Goal: Task Accomplishment & Management: Complete application form

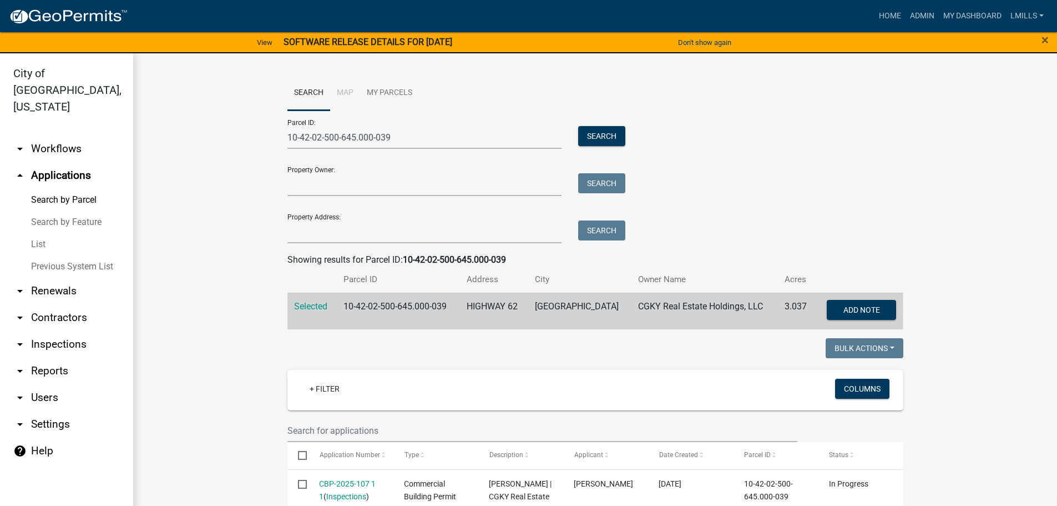
scroll to position [787, 0]
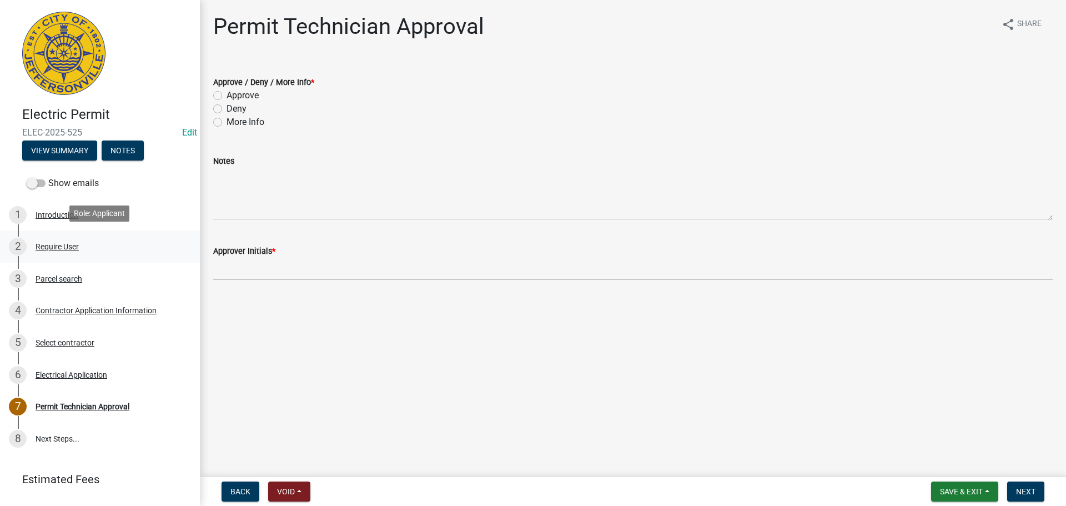
click at [132, 241] on ul "1 Introduction 2 Require User 3 Parcel search 4 Contractor Application Informat…" at bounding box center [100, 326] width 200 height 265
click at [117, 306] on div "Contractor Application Information" at bounding box center [96, 310] width 121 height 8
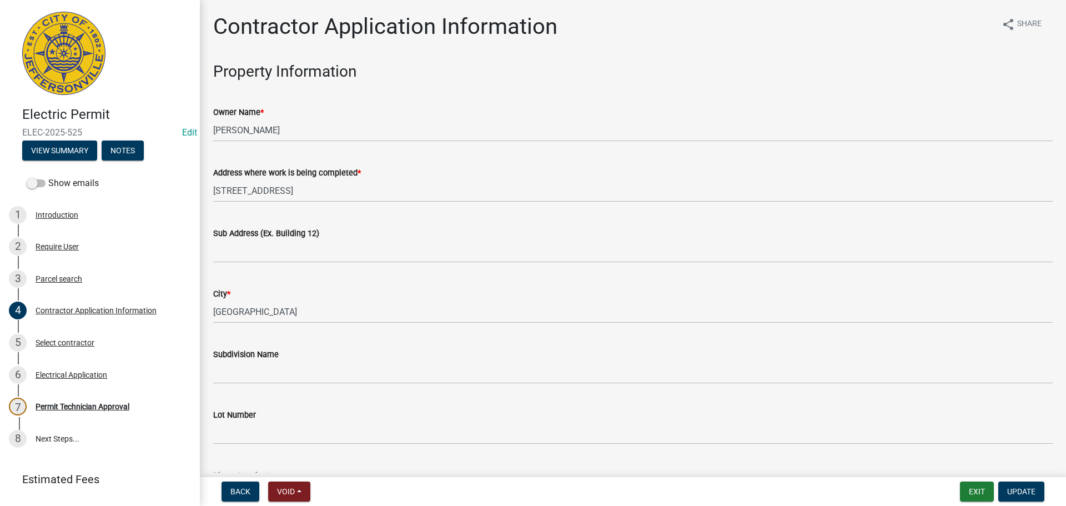
click at [376, 236] on div "Sub Address (Ex. Building 12)" at bounding box center [632, 232] width 839 height 13
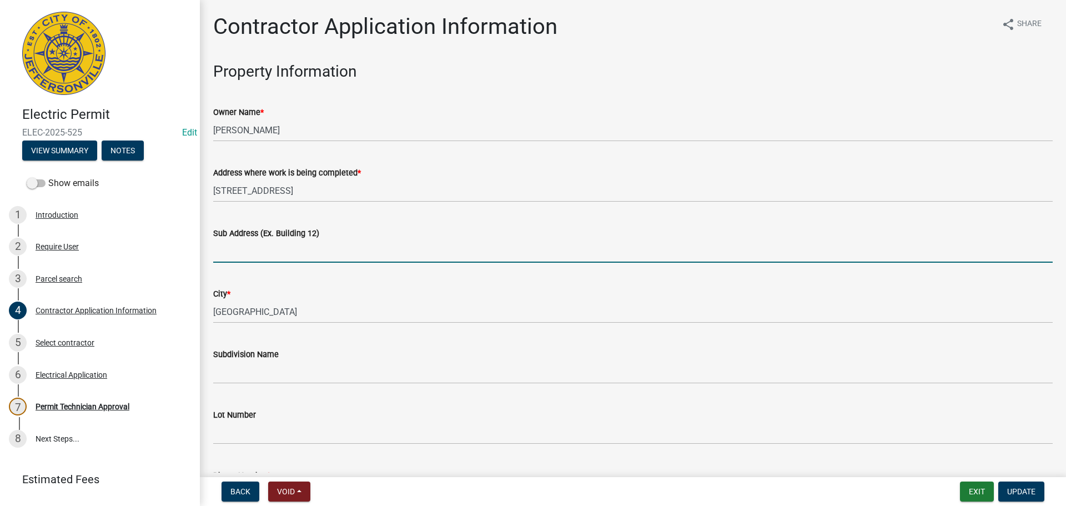
click at [351, 249] on input "Sub Address (Ex. Building 12)" at bounding box center [632, 251] width 839 height 23
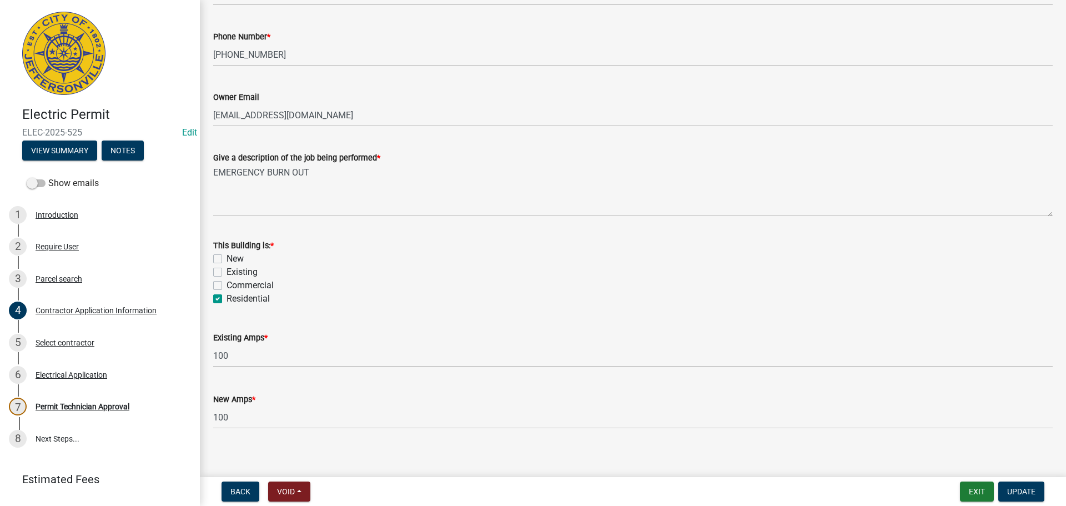
scroll to position [448, 0]
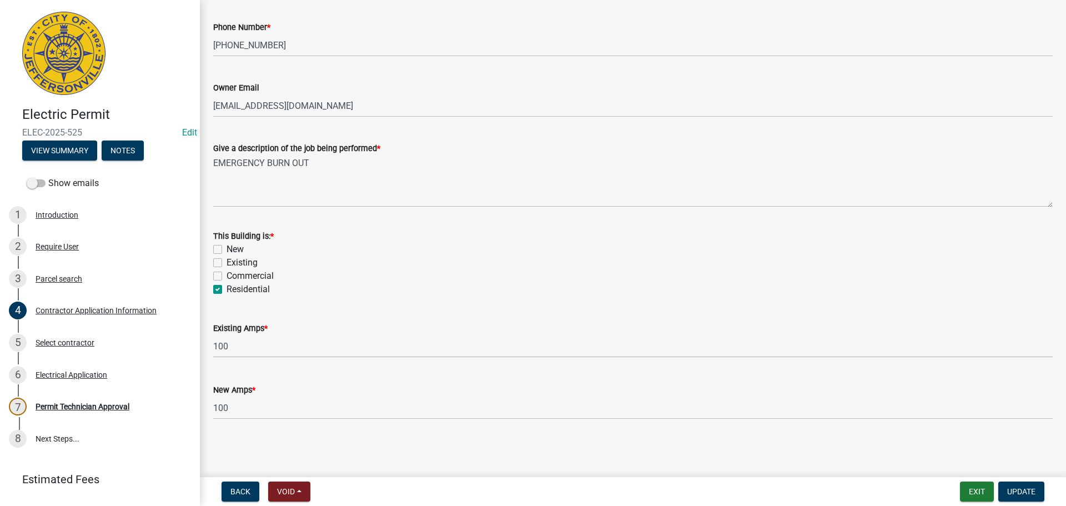
type input "521 E Maple Street"
click at [234, 261] on label "Existing" at bounding box center [241, 262] width 31 height 13
click at [234, 261] on input "Existing" at bounding box center [229, 259] width 7 height 7
checkbox input "true"
checkbox input "false"
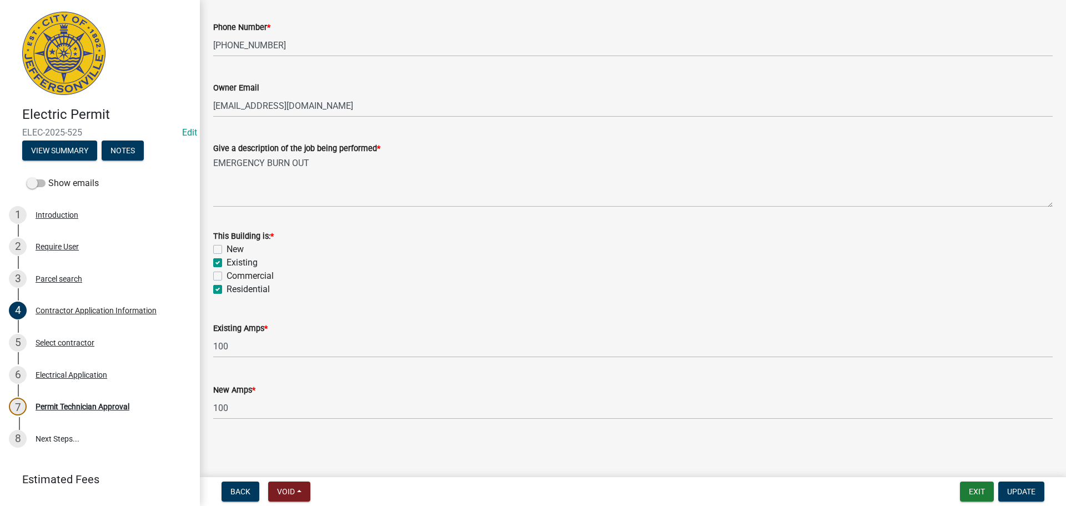
checkbox input "true"
checkbox input "false"
checkbox input "true"
click at [1038, 493] on button "Update" at bounding box center [1021, 491] width 46 height 20
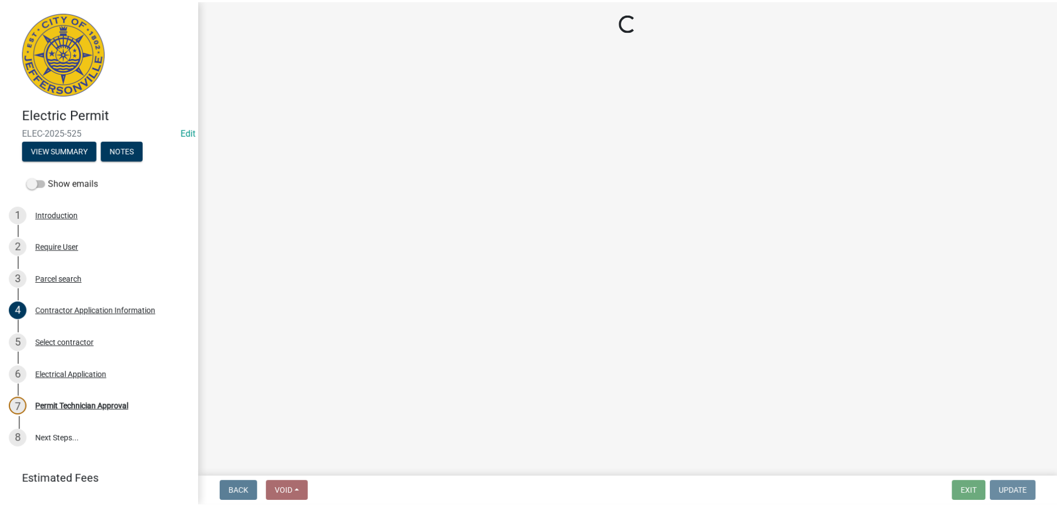
scroll to position [0, 0]
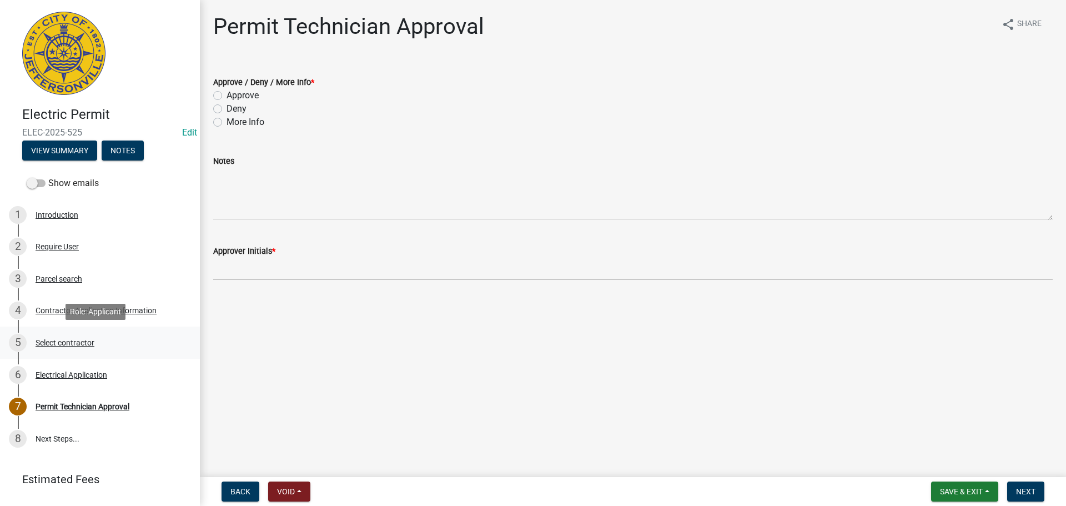
click at [69, 345] on div "Select contractor" at bounding box center [65, 343] width 59 height 8
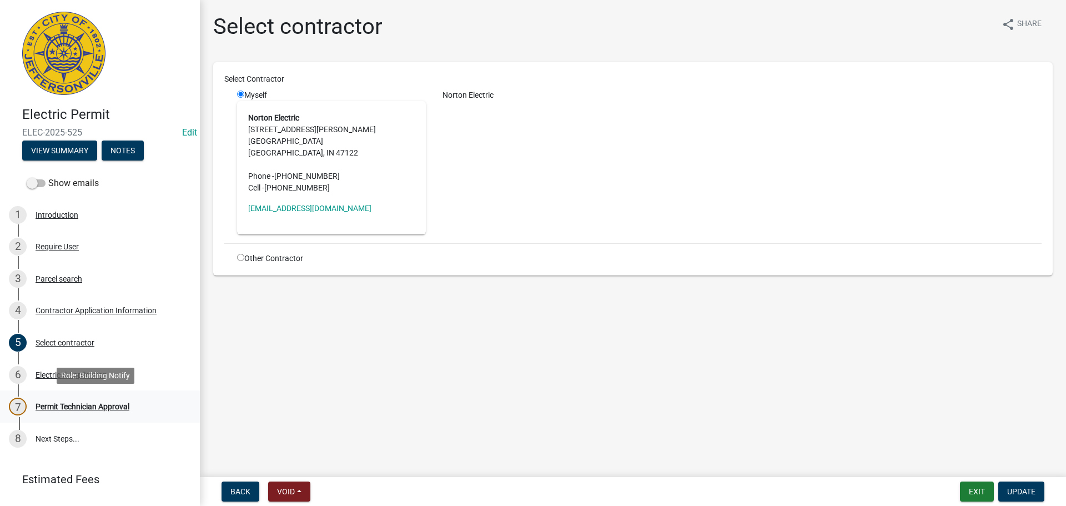
click at [75, 404] on div "Permit Technician Approval" at bounding box center [83, 406] width 94 height 8
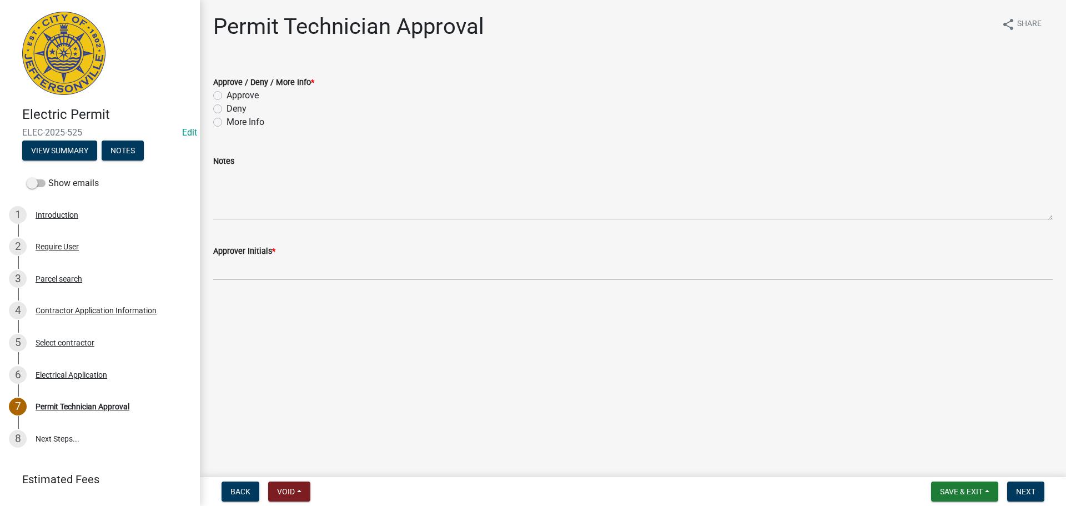
click at [238, 94] on label "Approve" at bounding box center [242, 95] width 32 height 13
click at [234, 94] on input "Approve" at bounding box center [229, 92] width 7 height 7
radio input "true"
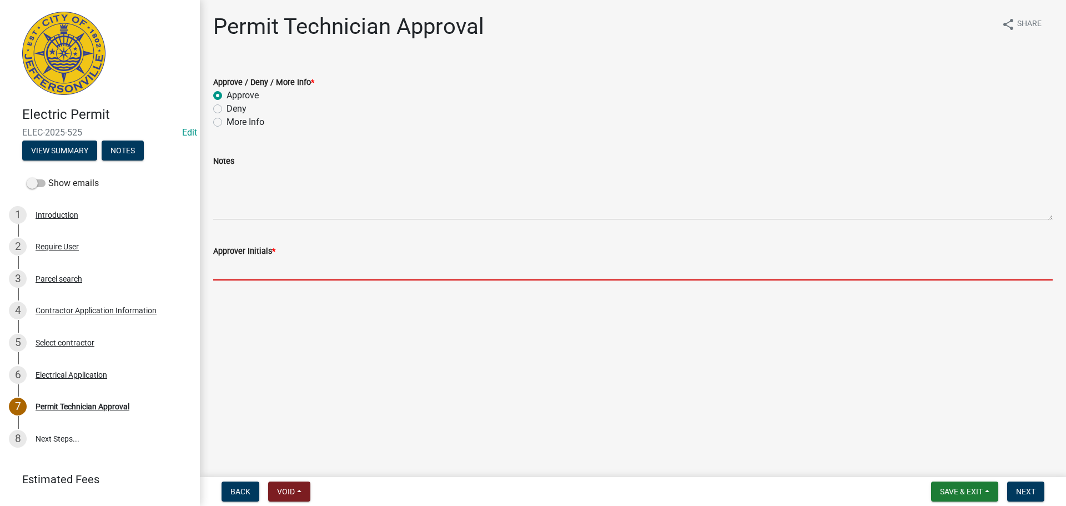
click at [239, 271] on input "Approver Initials *" at bounding box center [632, 269] width 839 height 23
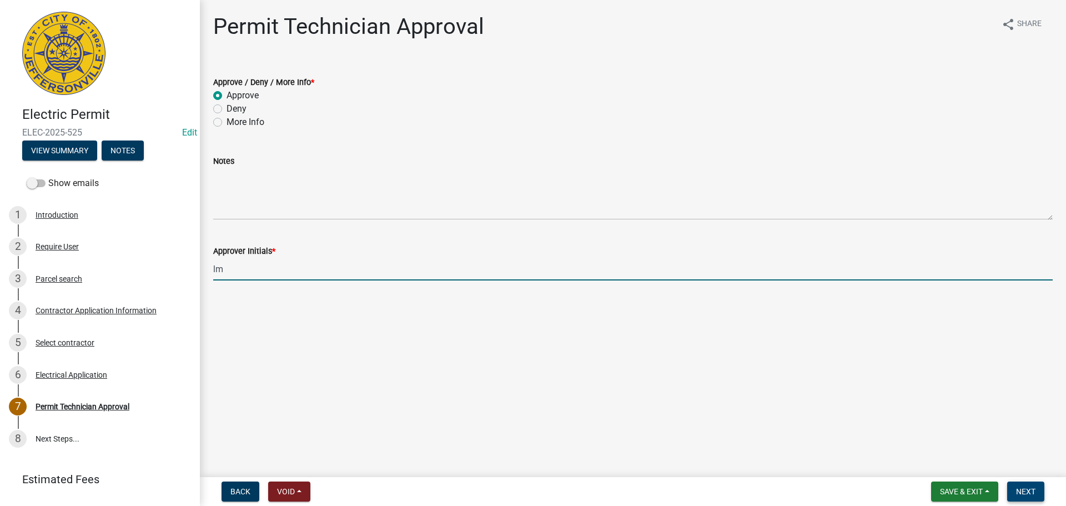
type input "lm"
click at [1019, 489] on span "Next" at bounding box center [1025, 491] width 19 height 9
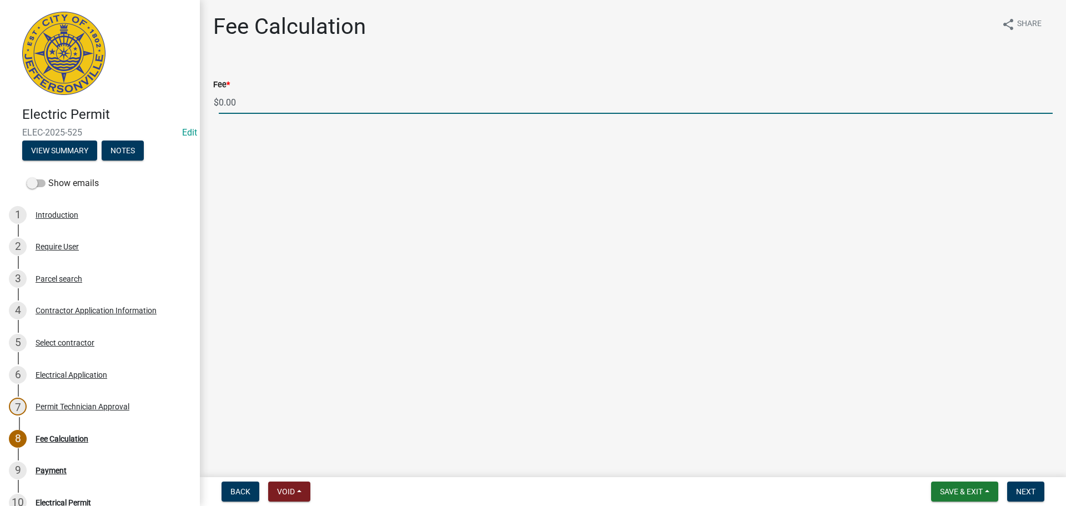
drag, startPoint x: 241, startPoint y: 98, endPoint x: 176, endPoint y: 95, distance: 65.0
click at [176, 95] on div "Electric Permit ELEC-2025-525 Edit View Summary Notes Show emails 1 Introductio…" at bounding box center [533, 253] width 1066 height 506
type input "70.00"
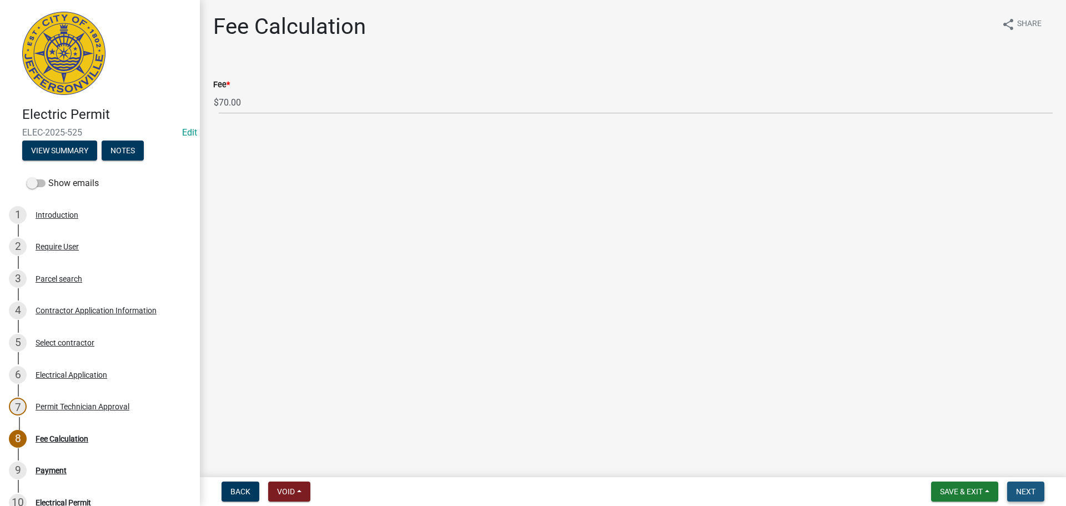
click at [1041, 494] on button "Next" at bounding box center [1025, 491] width 37 height 20
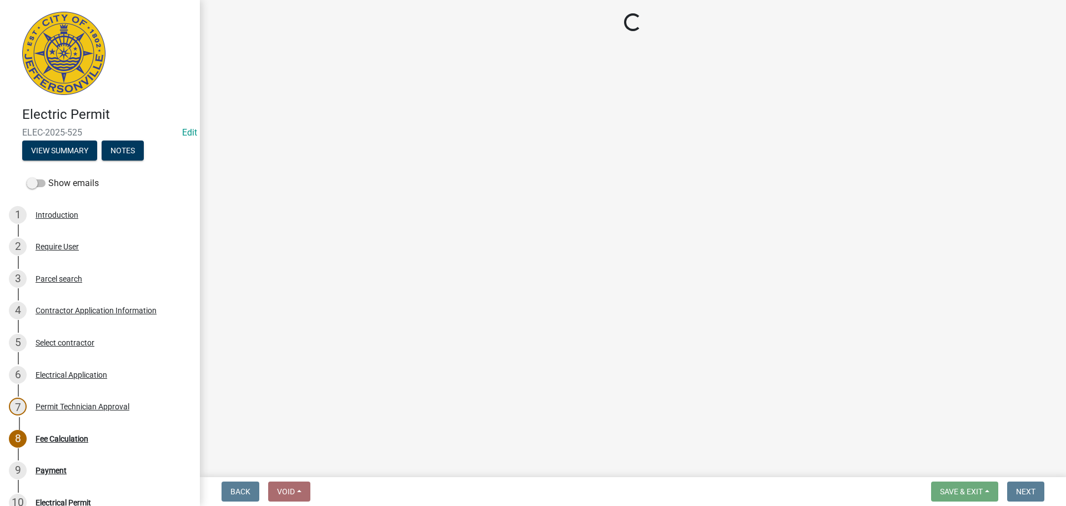
select select "3: 3"
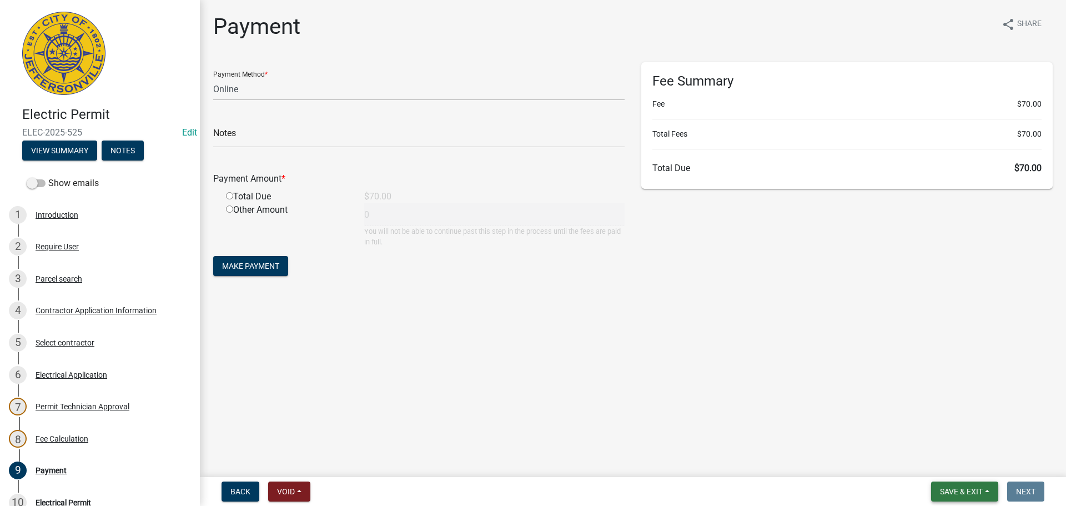
click at [967, 482] on button "Save & Exit" at bounding box center [964, 491] width 67 height 20
click at [961, 463] on button "Save & Exit" at bounding box center [953, 462] width 89 height 27
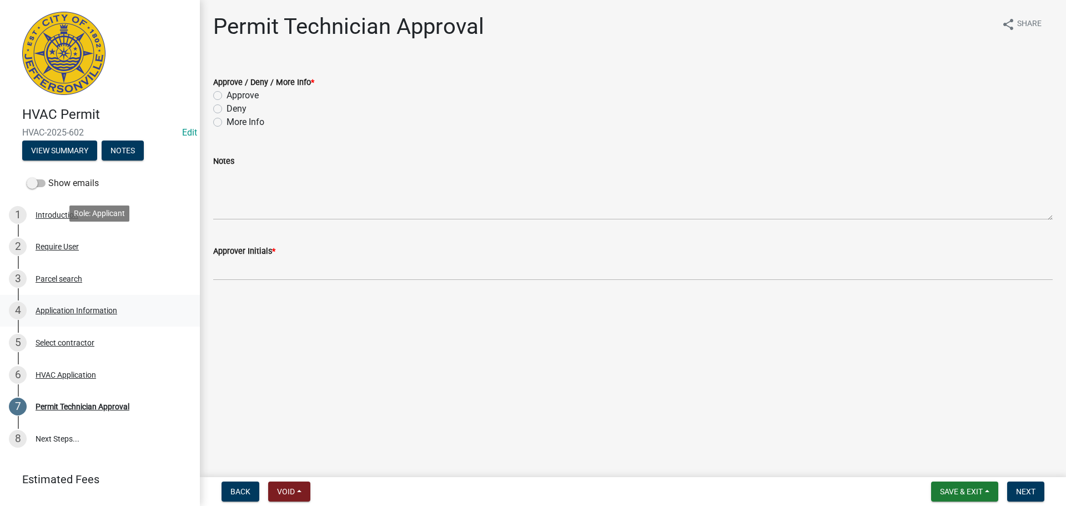
click at [75, 306] on div "Application Information" at bounding box center [77, 310] width 82 height 8
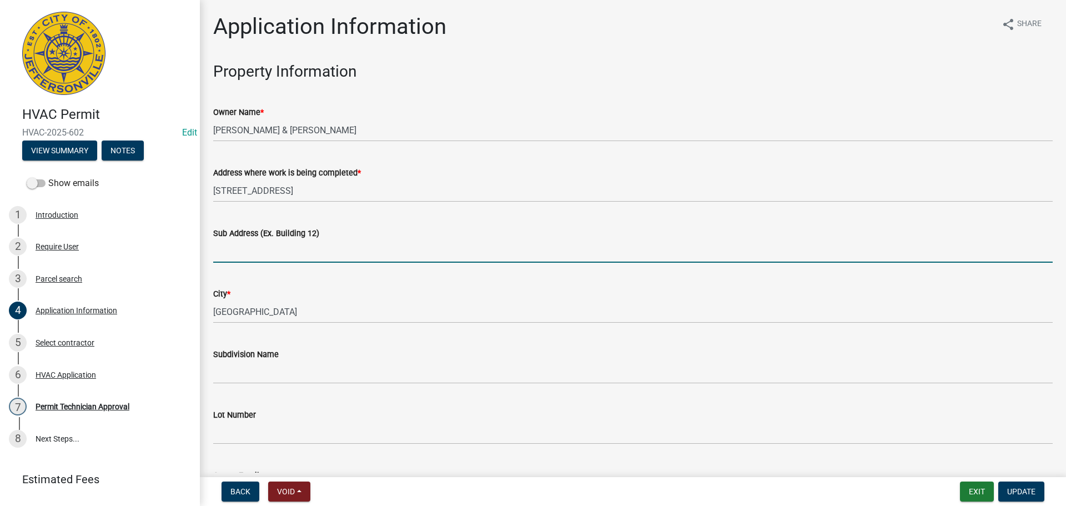
click at [278, 240] on input "Sub Address (Ex. Building 12)" at bounding box center [632, 251] width 839 height 23
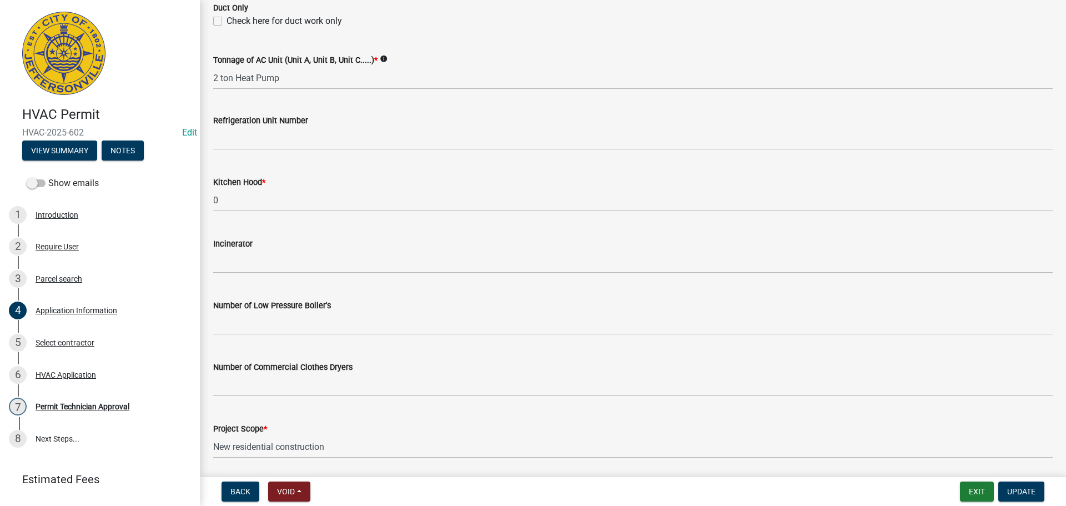
scroll to position [747, 0]
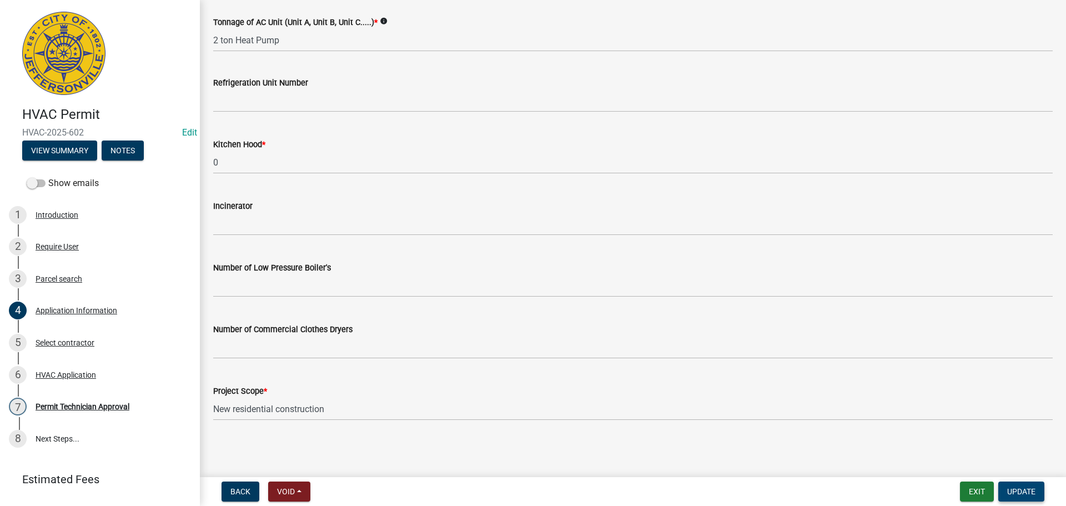
type input "3515 Evergreen Court"
click at [1033, 496] on span "Update" at bounding box center [1021, 491] width 28 height 9
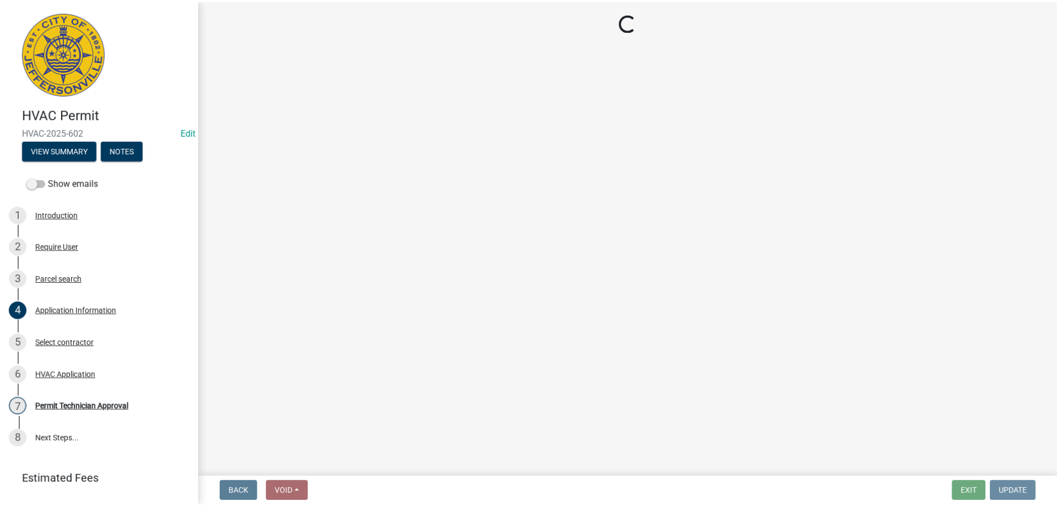
scroll to position [0, 0]
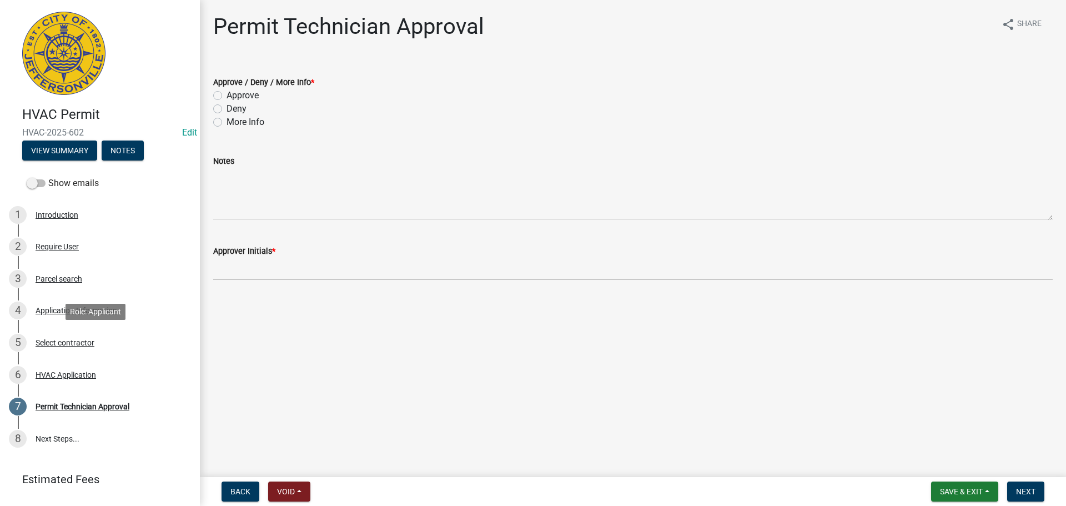
click at [64, 341] on div "Select contractor" at bounding box center [65, 343] width 59 height 8
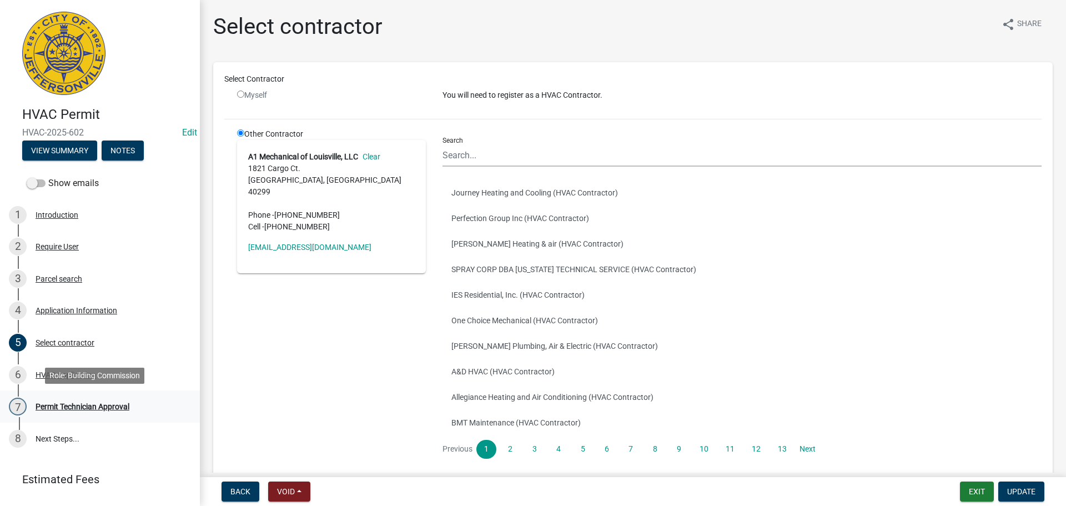
click at [71, 407] on div "Permit Technician Approval" at bounding box center [83, 406] width 94 height 8
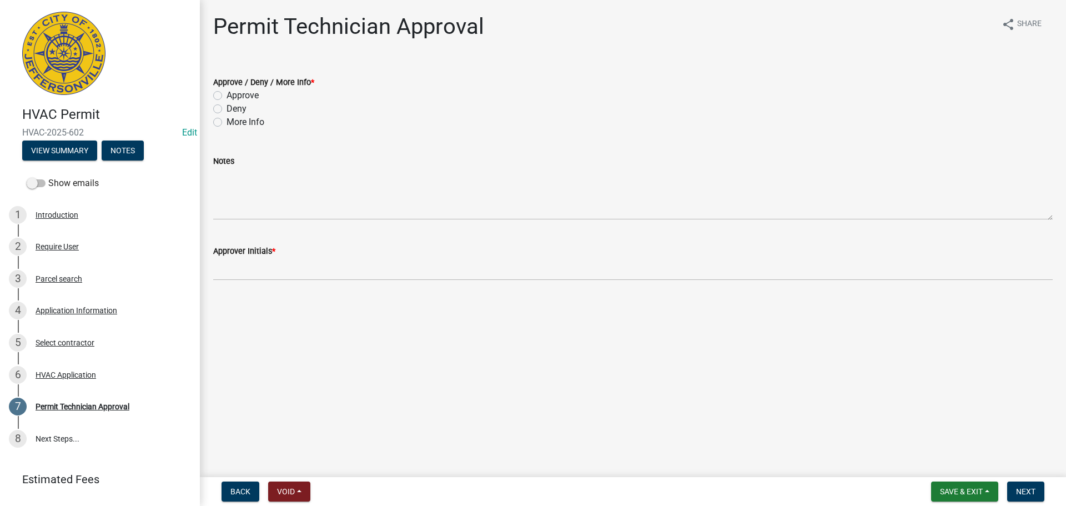
click at [243, 100] on label "Approve" at bounding box center [242, 95] width 32 height 13
click at [234, 96] on input "Approve" at bounding box center [229, 92] width 7 height 7
radio input "true"
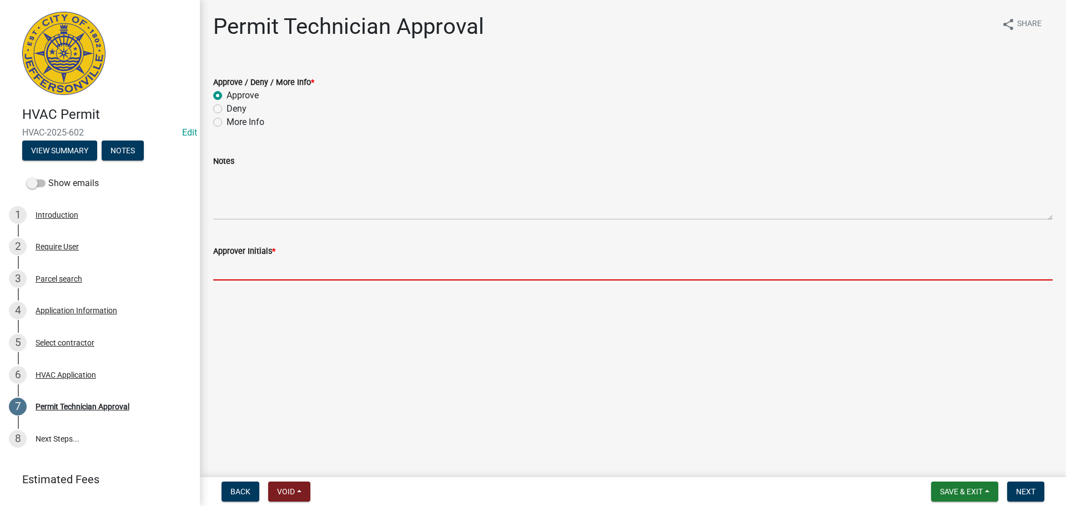
click at [230, 258] on input "Approver Initials *" at bounding box center [632, 269] width 839 height 23
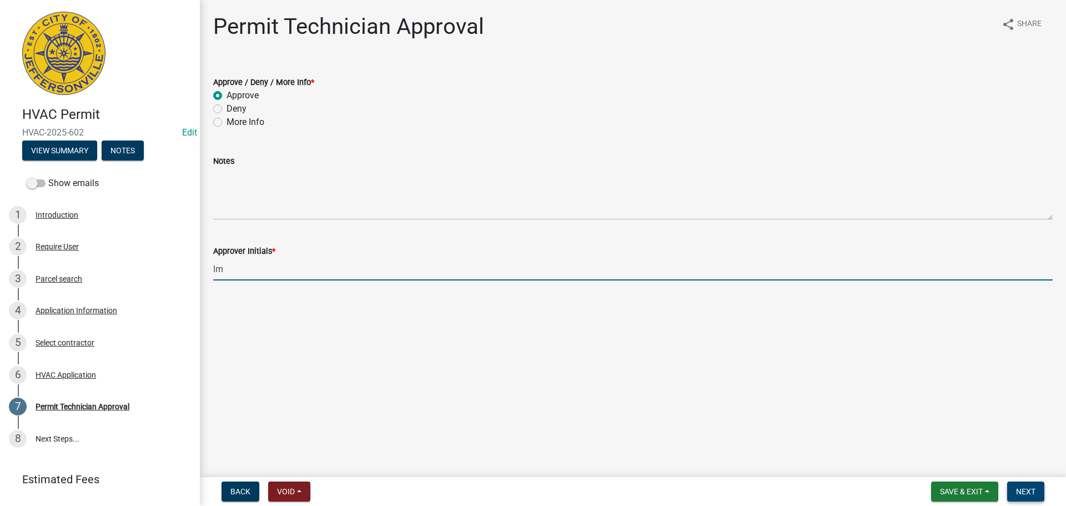
type input "lm"
click at [1041, 486] on button "Next" at bounding box center [1025, 491] width 37 height 20
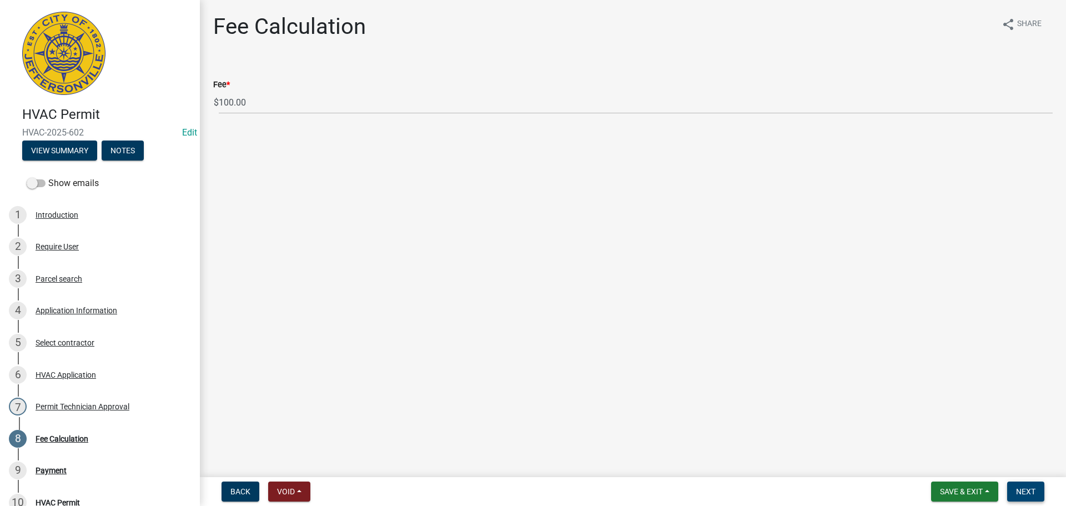
click at [1041, 483] on button "Next" at bounding box center [1025, 491] width 37 height 20
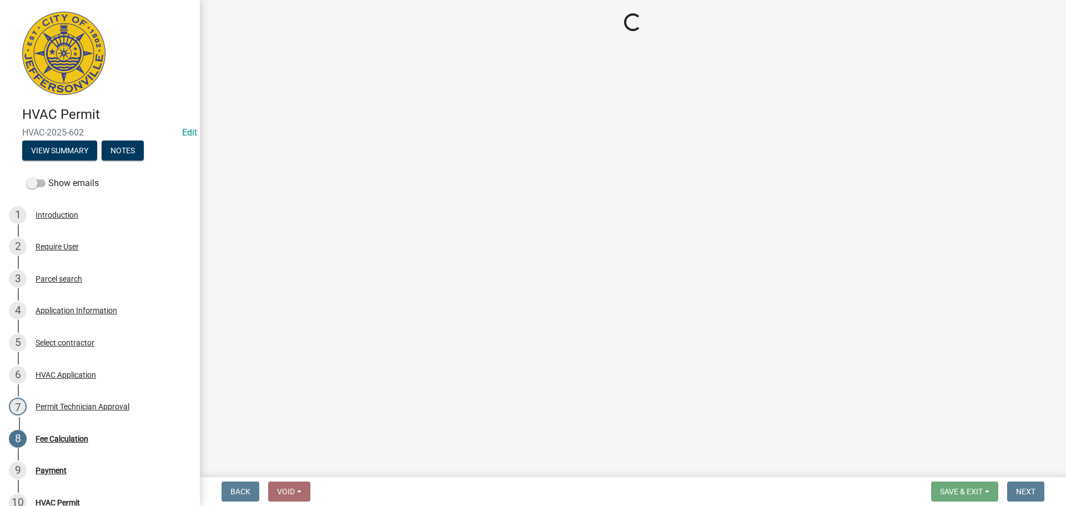
select select "3: 3"
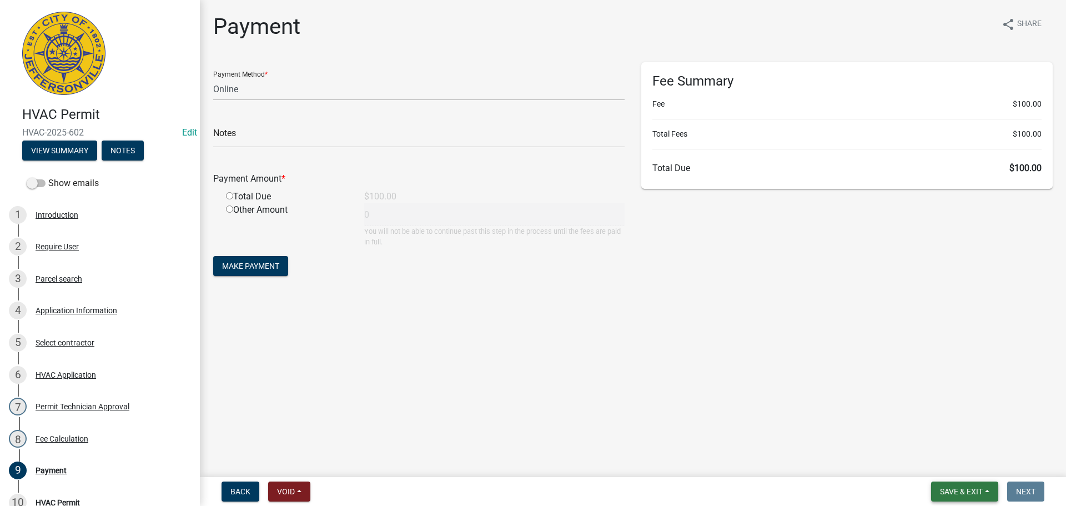
click at [984, 490] on button "Save & Exit" at bounding box center [964, 491] width 67 height 20
click at [980, 465] on button "Save & Exit" at bounding box center [953, 462] width 89 height 27
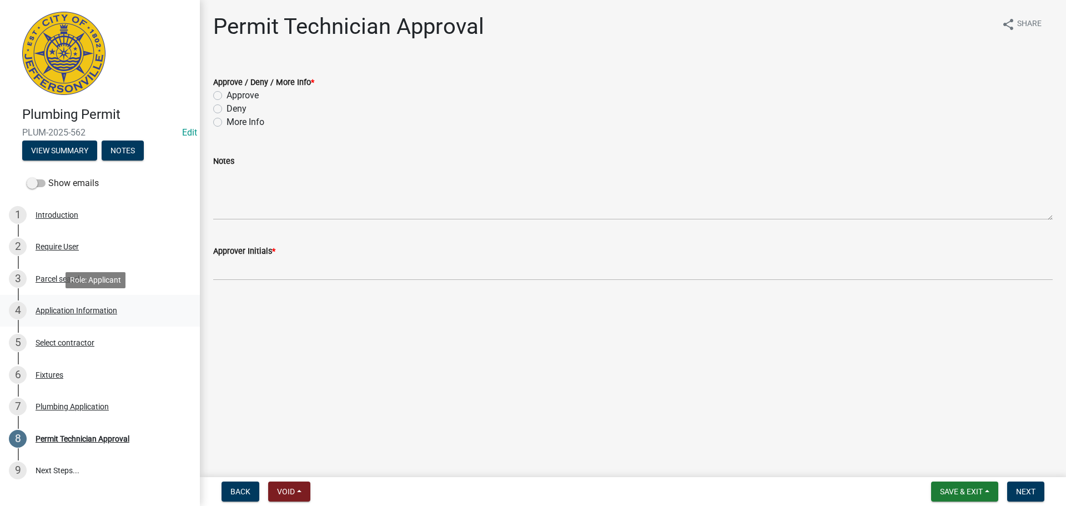
click at [62, 309] on div "Application Information" at bounding box center [77, 310] width 82 height 8
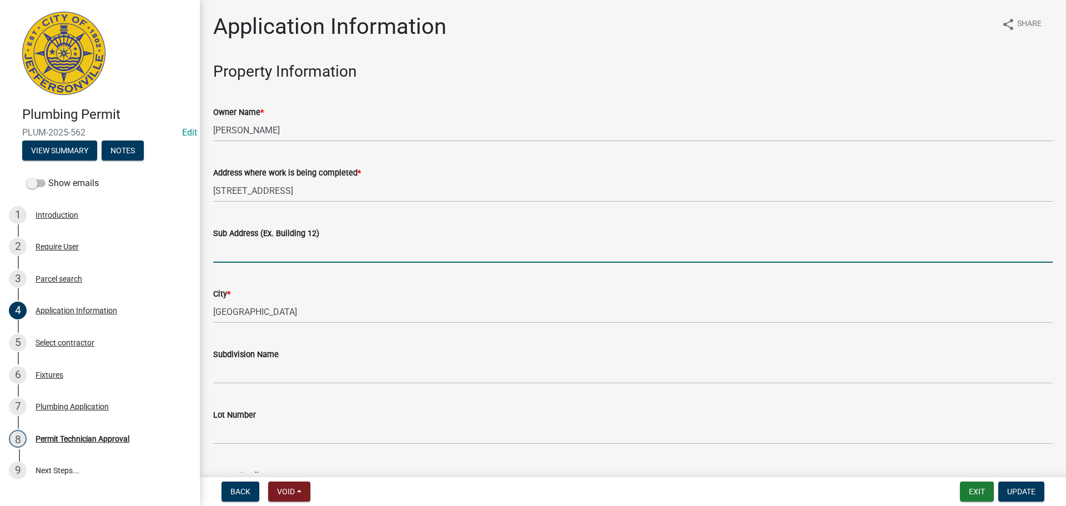
click at [244, 254] on input "Sub Address (Ex. Building 12)" at bounding box center [632, 251] width 839 height 23
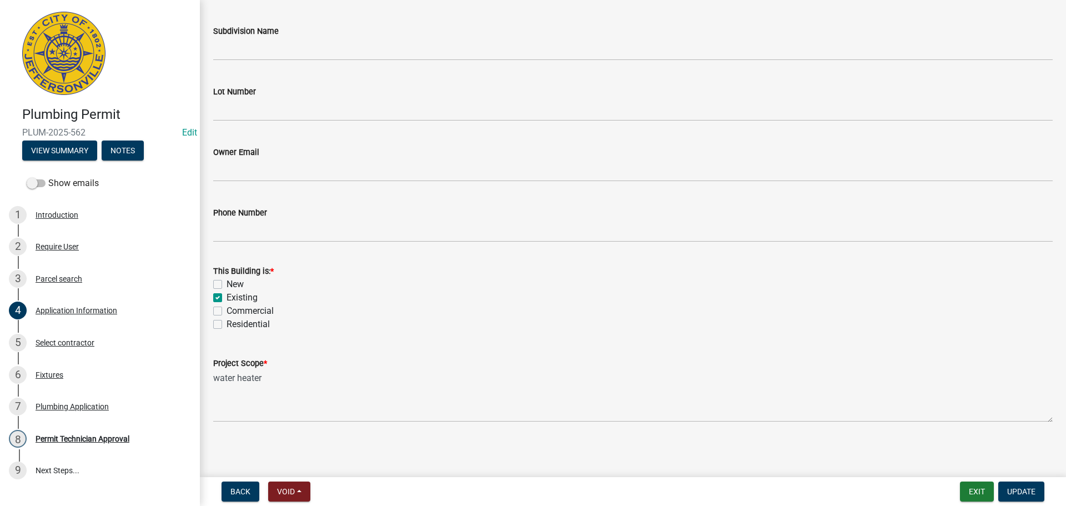
scroll to position [325, 0]
type input "[STREET_ADDRESS]"
click at [254, 323] on label "Residential" at bounding box center [247, 322] width 43 height 13
click at [234, 323] on input "Residential" at bounding box center [229, 319] width 7 height 7
checkbox input "true"
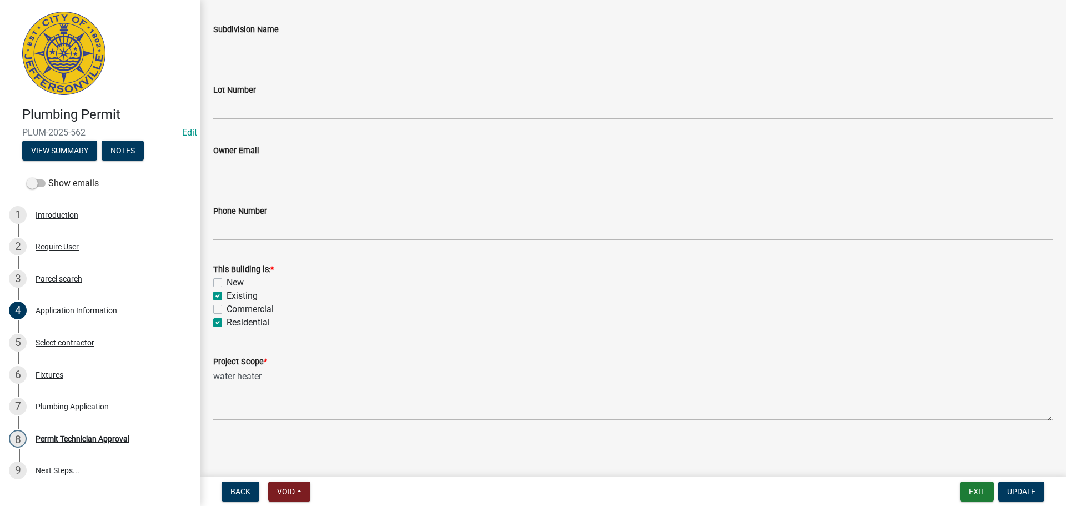
checkbox input "false"
checkbox input "true"
checkbox input "false"
checkbox input "true"
click at [1029, 490] on span "Update" at bounding box center [1021, 491] width 28 height 9
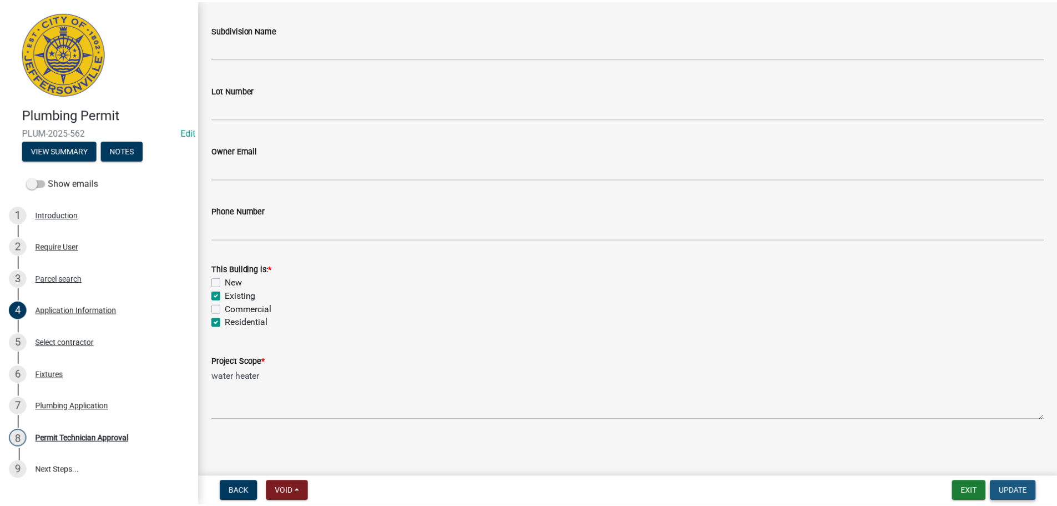
scroll to position [0, 0]
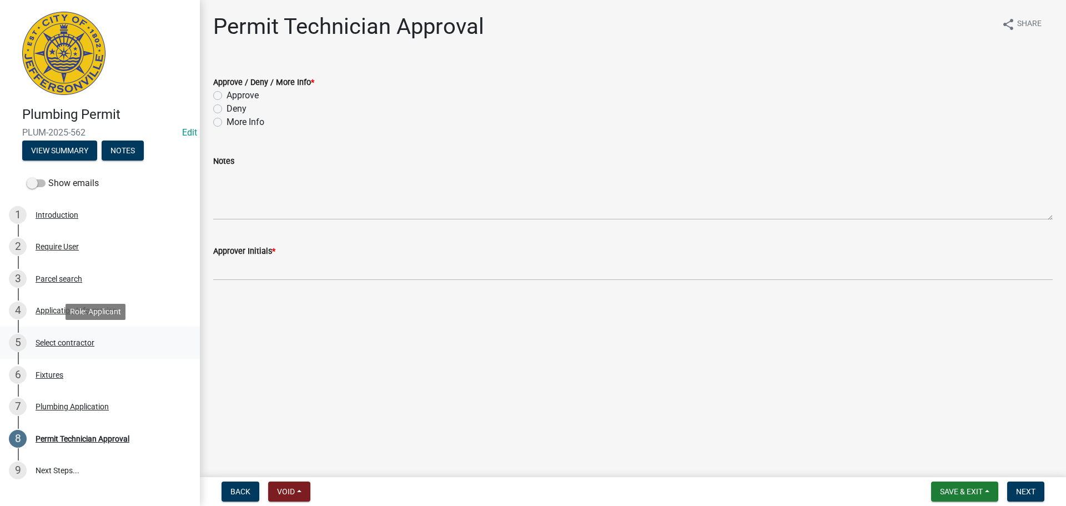
click at [58, 340] on div "Select contractor" at bounding box center [65, 343] width 59 height 8
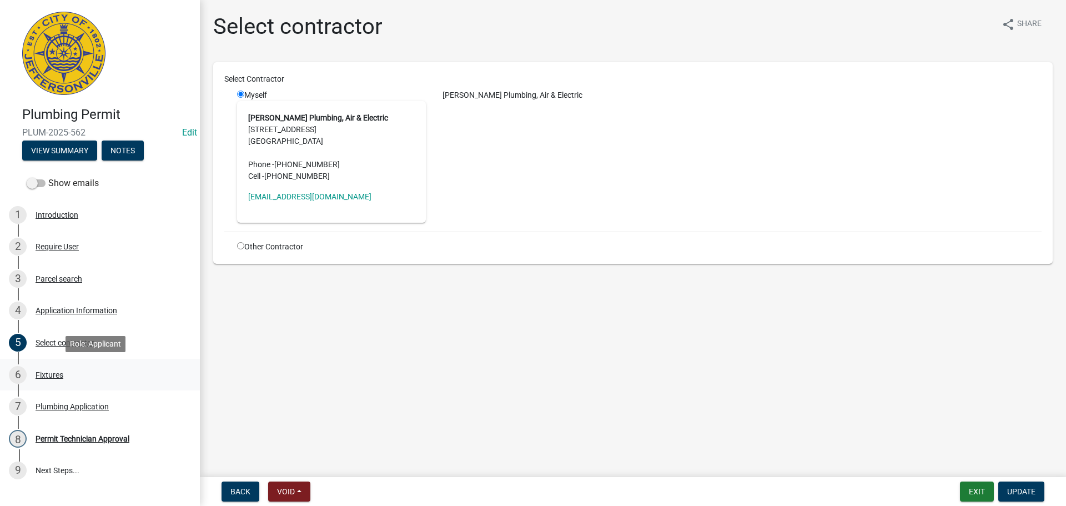
click at [45, 371] on div "Fixtures" at bounding box center [50, 375] width 28 height 8
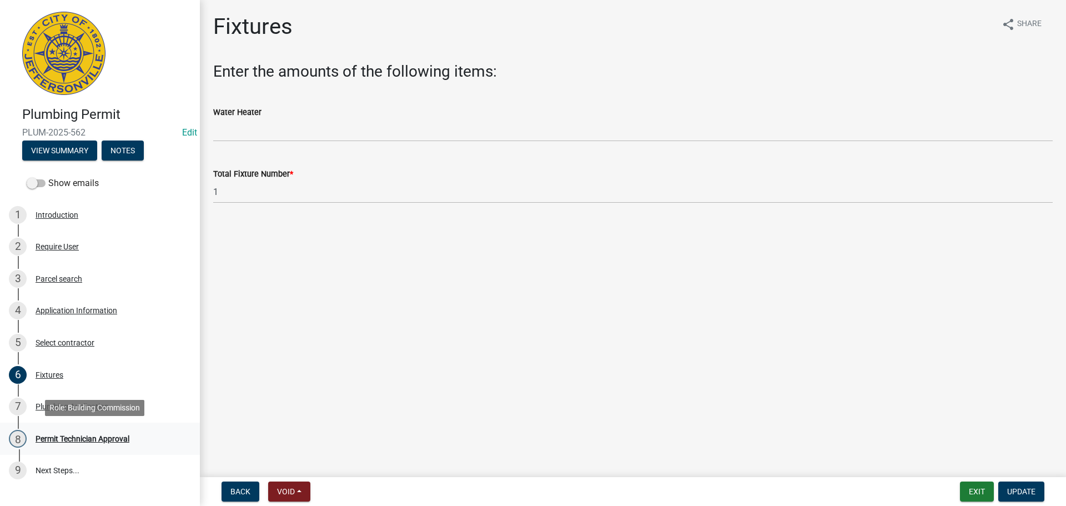
click at [61, 443] on div "8 Permit Technician Approval" at bounding box center [95, 439] width 173 height 18
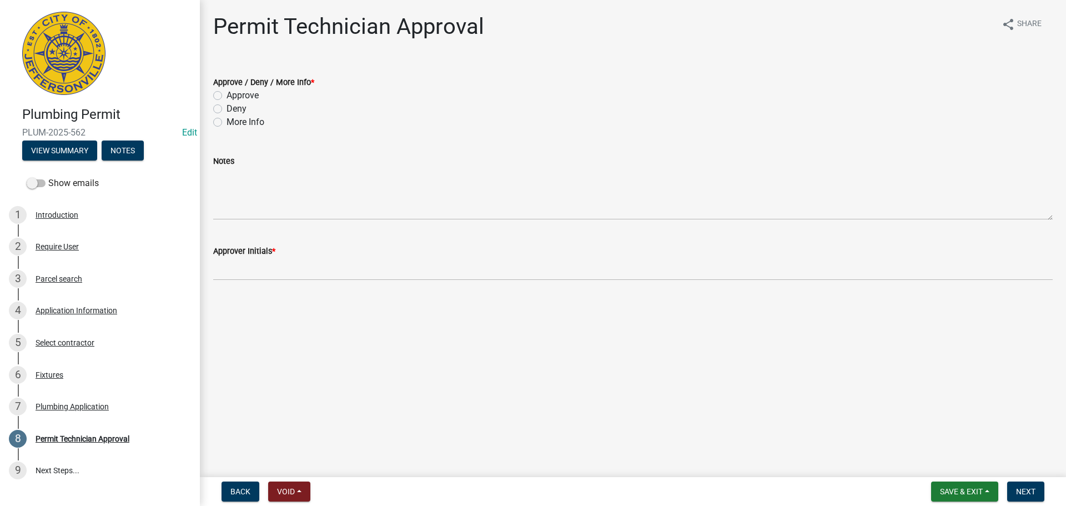
click at [239, 95] on label "Approve" at bounding box center [242, 95] width 32 height 13
click at [234, 95] on input "Approve" at bounding box center [229, 92] width 7 height 7
radio input "true"
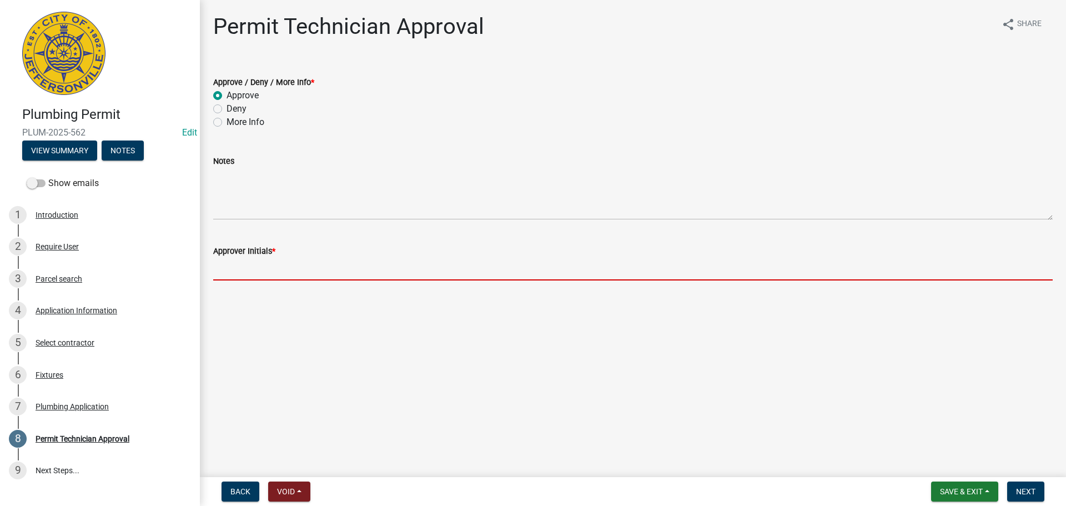
click at [239, 278] on input "Approver Initials *" at bounding box center [632, 269] width 839 height 23
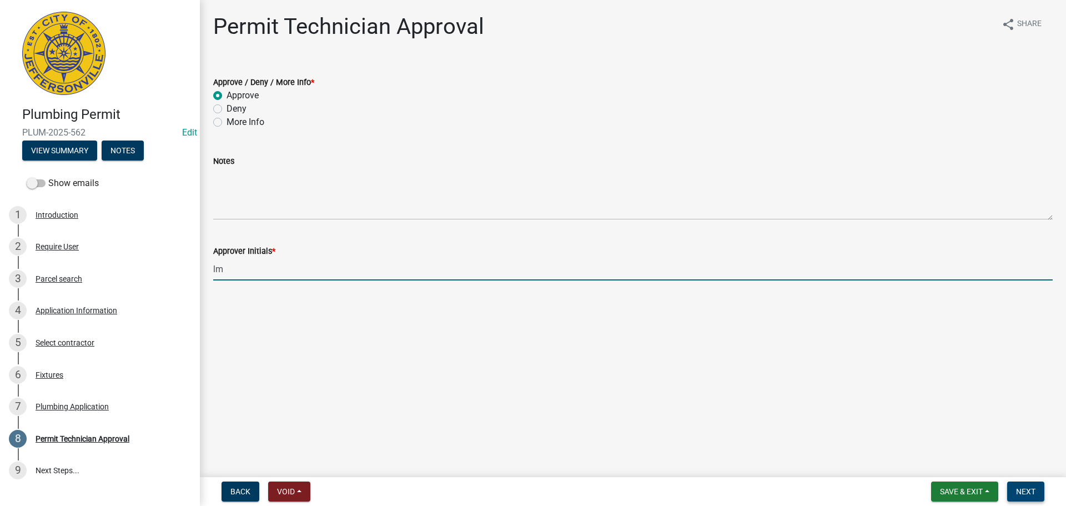
type input "lm"
click at [1014, 493] on button "Next" at bounding box center [1025, 491] width 37 height 20
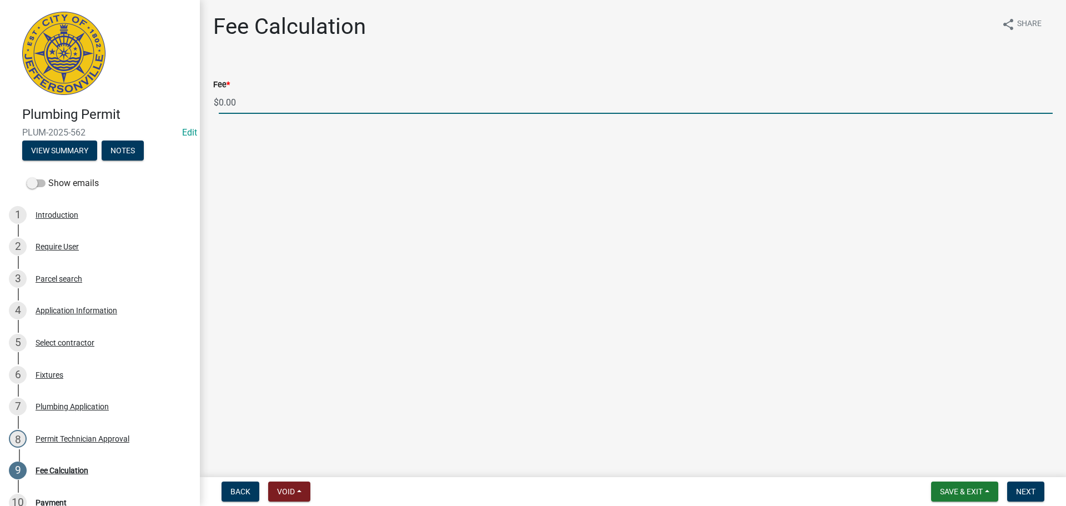
drag, startPoint x: 266, startPoint y: 103, endPoint x: 210, endPoint y: 101, distance: 56.6
click at [210, 101] on div "Fee * $ 0.00" at bounding box center [633, 88] width 856 height 52
type input "35.00"
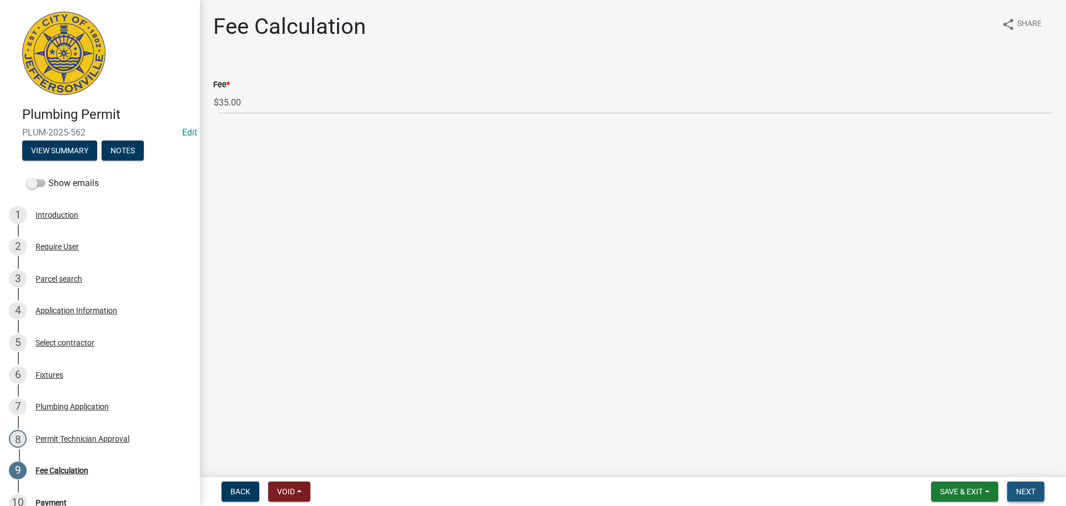
click at [1032, 493] on span "Next" at bounding box center [1025, 491] width 19 height 9
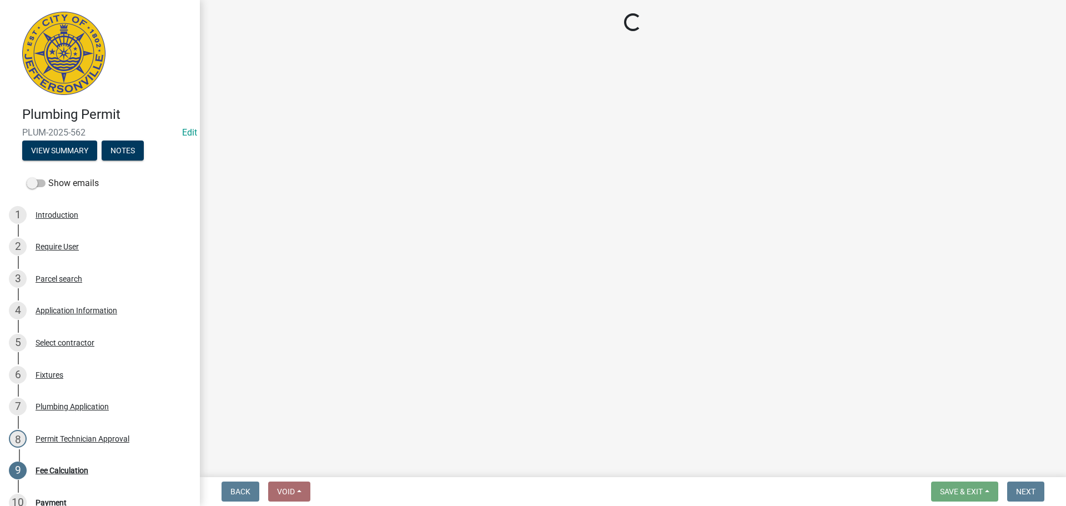
select select "3: 3"
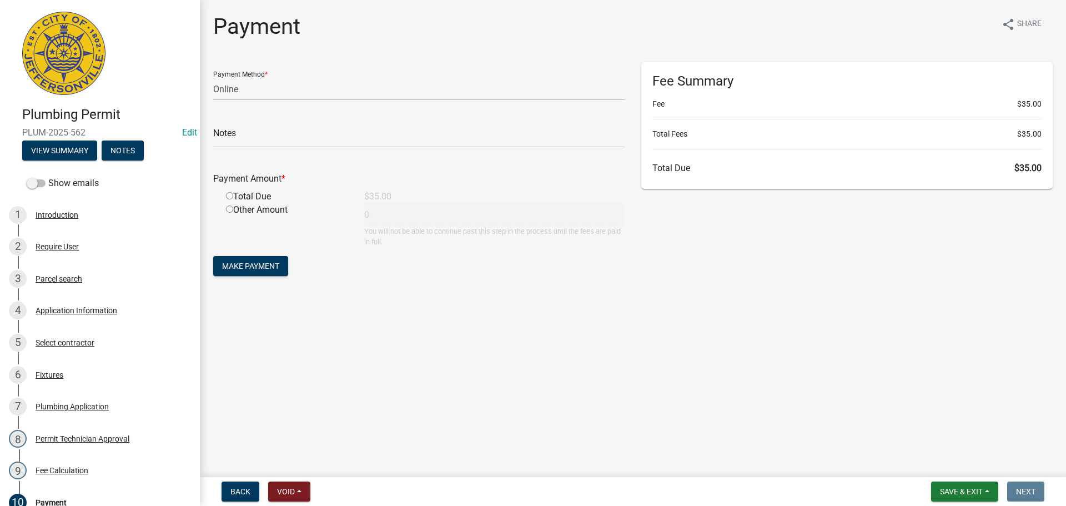
click at [940, 480] on nav "Back Void Withdraw Lock Expire Void Save & Exit Save Save & Exit Next" at bounding box center [633, 491] width 866 height 29
click at [940, 485] on button "Save & Exit" at bounding box center [964, 491] width 67 height 20
click at [950, 461] on button "Save & Exit" at bounding box center [953, 462] width 89 height 27
